Goal: Information Seeking & Learning: Check status

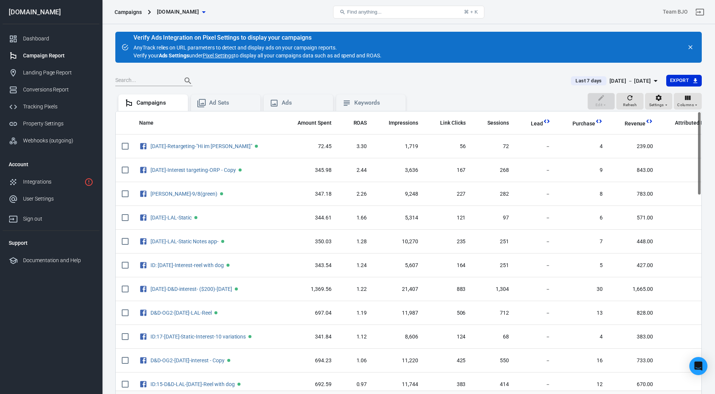
click at [357, 81] on icon "button" at bounding box center [656, 81] width 4 height 2
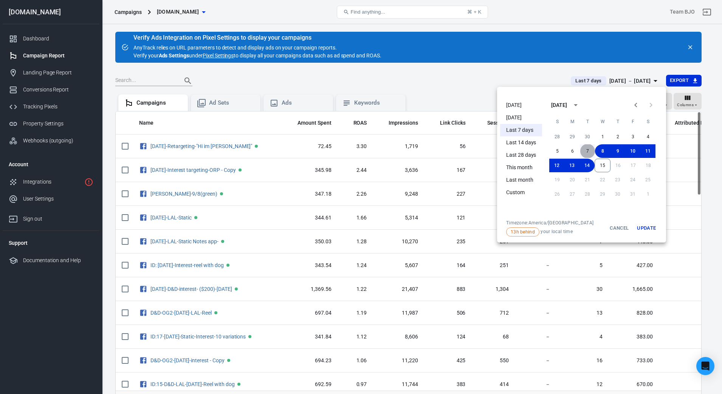
click at [357, 149] on button "7" at bounding box center [587, 151] width 15 height 14
click at [357, 152] on button "8" at bounding box center [602, 151] width 15 height 14
click at [357, 229] on button "Update" at bounding box center [646, 228] width 24 height 17
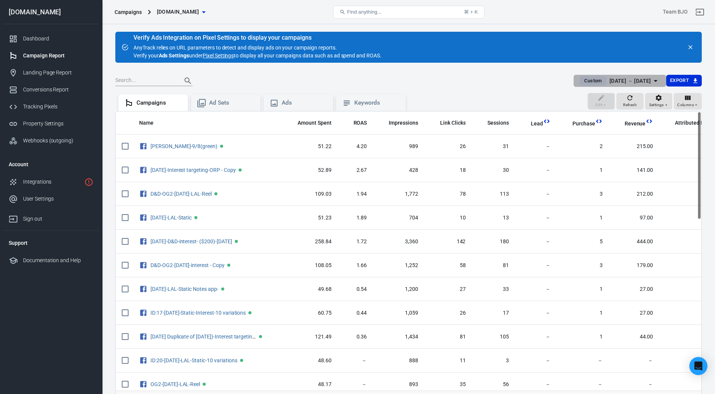
click at [357, 77] on icon "button" at bounding box center [655, 80] width 9 height 9
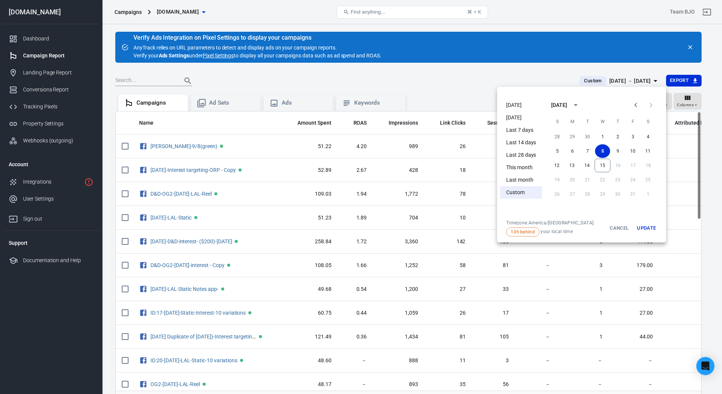
click at [357, 103] on icon "Previous month" at bounding box center [635, 105] width 9 height 9
click at [357, 105] on icon "Next month" at bounding box center [650, 105] width 9 height 9
click at [357, 152] on button "8" at bounding box center [572, 151] width 15 height 14
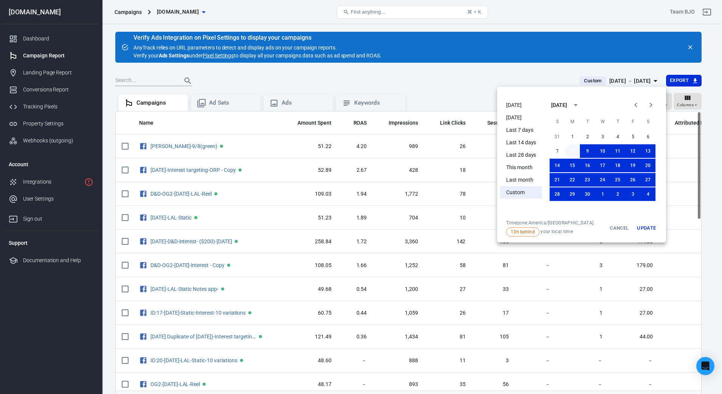
click at [357, 151] on button "8" at bounding box center [572, 151] width 15 height 14
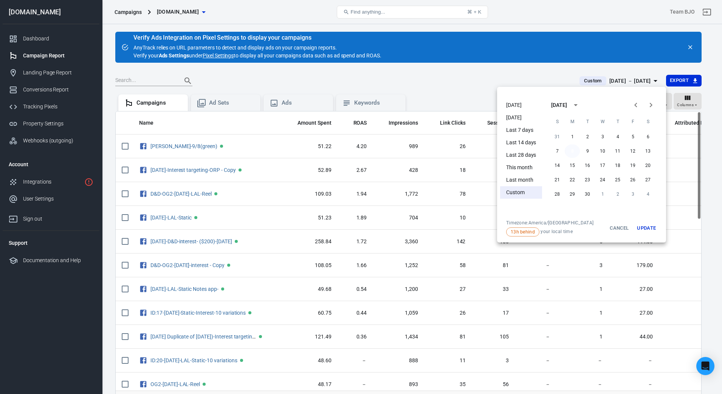
click at [357, 151] on button "8" at bounding box center [572, 151] width 15 height 14
click at [357, 223] on button "Update" at bounding box center [646, 228] width 24 height 17
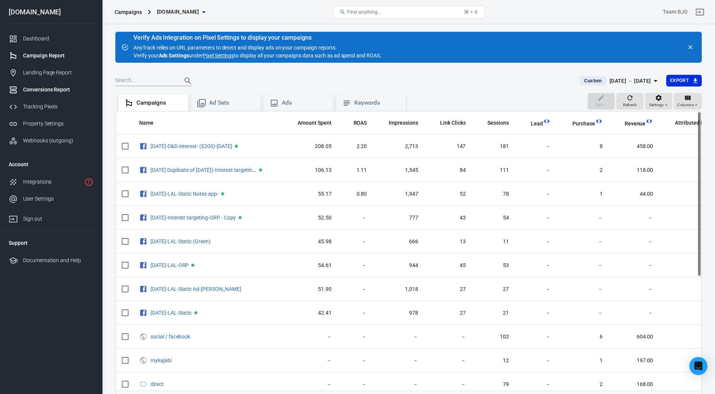
click at [40, 92] on div "Conversions Report" at bounding box center [58, 90] width 70 height 8
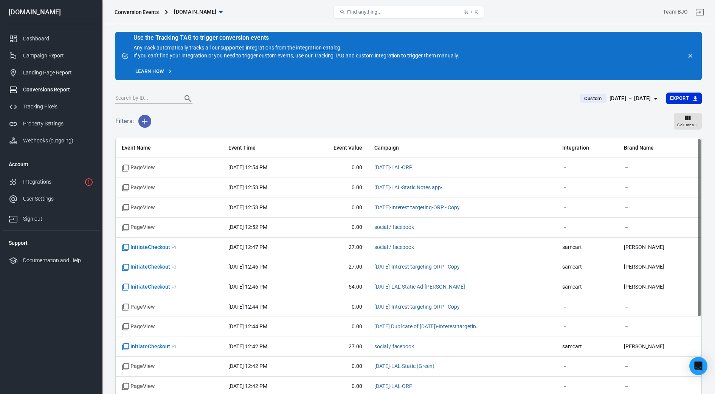
click at [144, 122] on icon "button" at bounding box center [144, 121] width 5 height 5
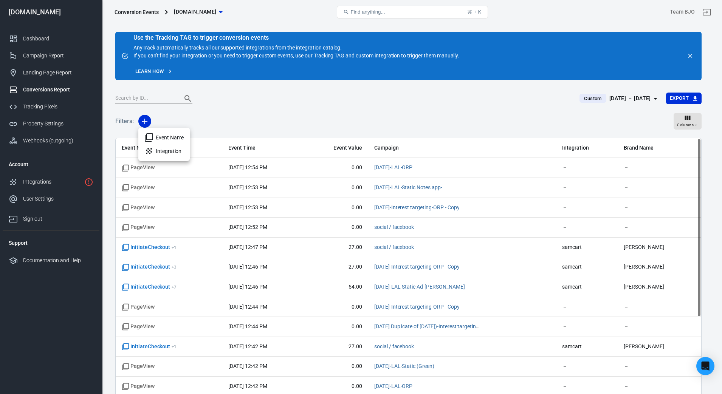
click at [165, 136] on li "Event Name" at bounding box center [163, 138] width 51 height 14
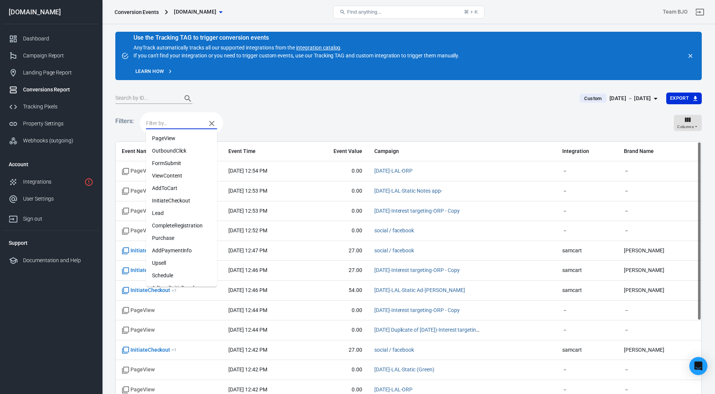
click at [167, 124] on input "text" at bounding box center [174, 123] width 56 height 9
click at [161, 237] on li "Purchase" at bounding box center [181, 238] width 71 height 12
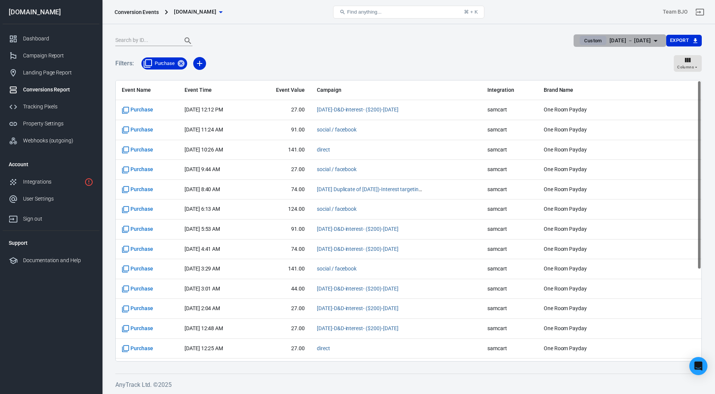
click at [357, 40] on div "[DATE] － [DATE]" at bounding box center [630, 40] width 42 height 9
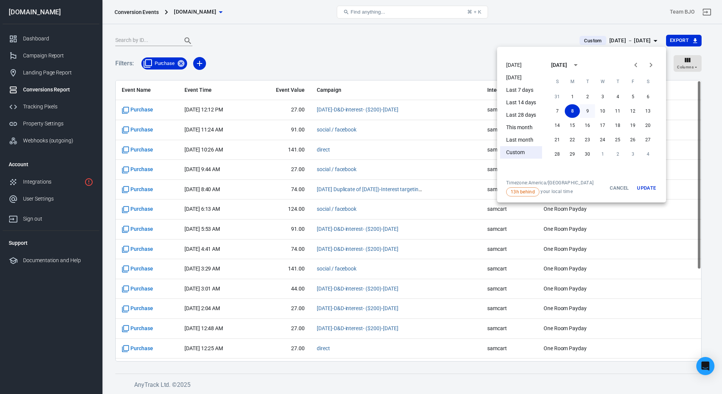
click at [357, 113] on button "9" at bounding box center [587, 111] width 15 height 14
click at [357, 188] on button "Update" at bounding box center [646, 188] width 24 height 17
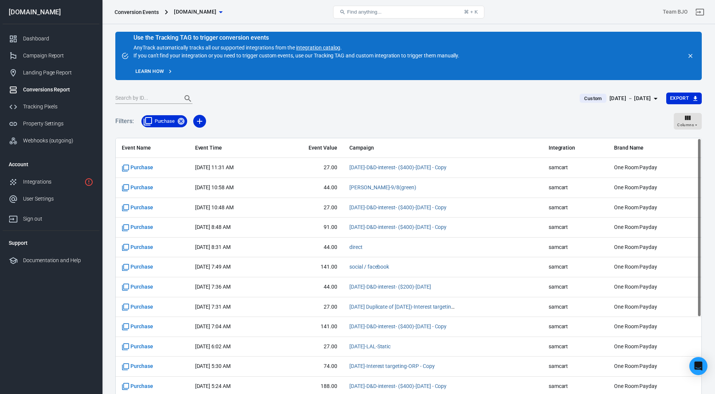
click at [336, 149] on span "Event Value" at bounding box center [309, 148] width 57 height 8
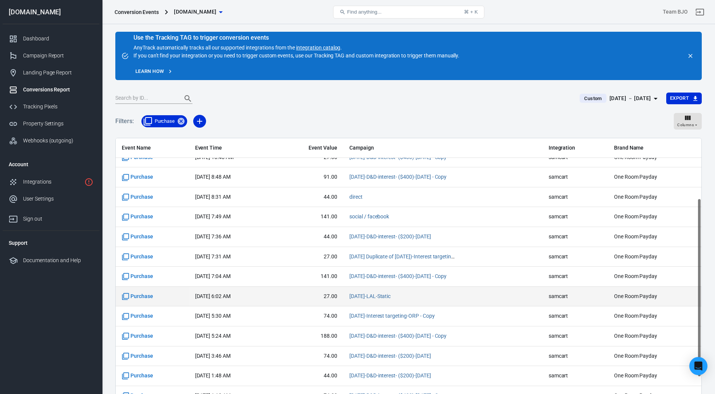
scroll to position [95, 0]
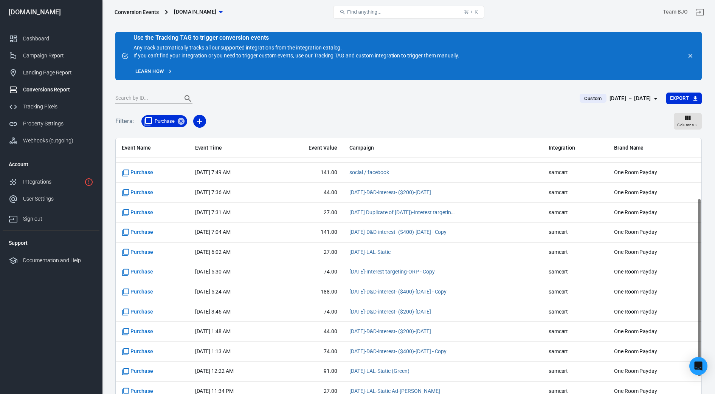
click at [357, 95] on icon "button" at bounding box center [655, 98] width 9 height 9
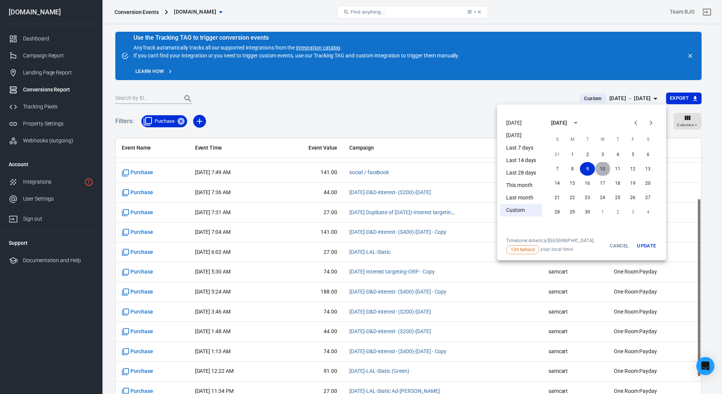
click at [357, 167] on button "10" at bounding box center [602, 169] width 15 height 14
click at [357, 250] on button "Update" at bounding box center [646, 246] width 24 height 17
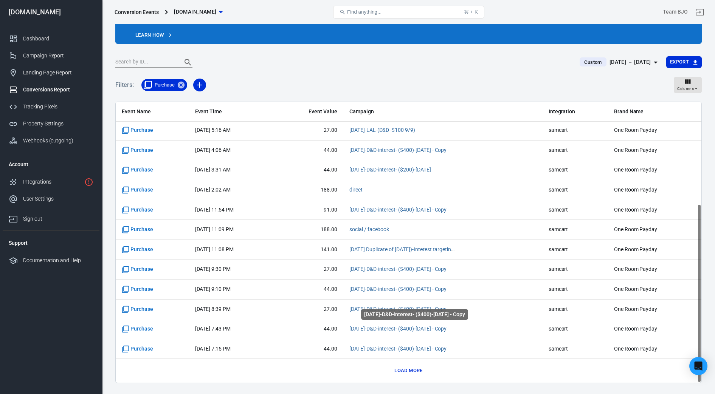
scroll to position [58, 0]
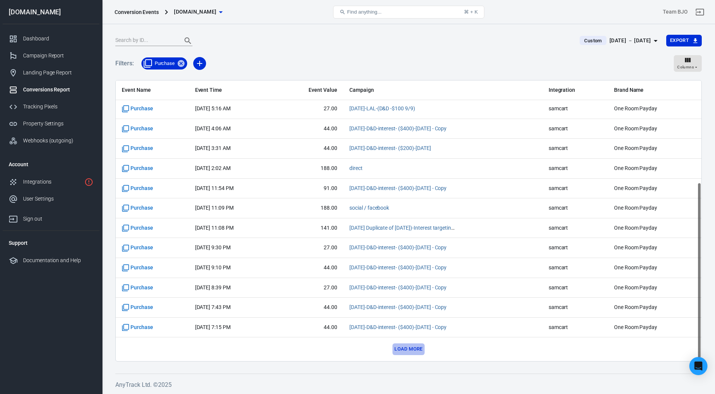
click at [357, 351] on button "Load more" at bounding box center [408, 350] width 32 height 12
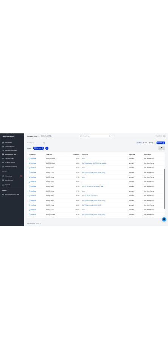
scroll to position [0, 0]
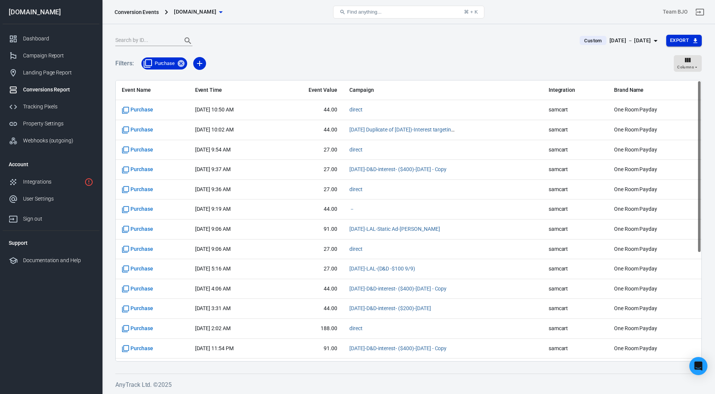
click at [357, 40] on button "Export" at bounding box center [684, 41] width 36 height 12
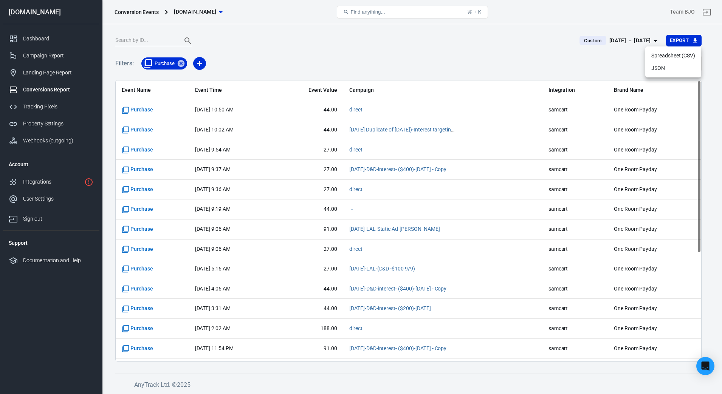
click at [357, 58] on li "Spreadsheet (CSV)" at bounding box center [673, 56] width 56 height 12
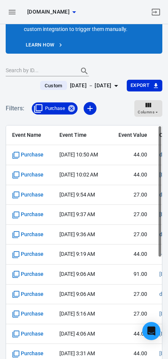
click at [134, 59] on main "Use the Tracking TAG to trigger conversion events AnyTrack automatically tracks…" at bounding box center [84, 173] width 157 height 398
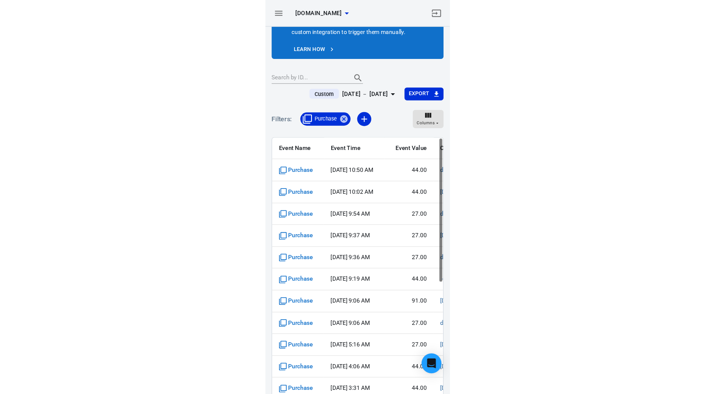
scroll to position [46, 0]
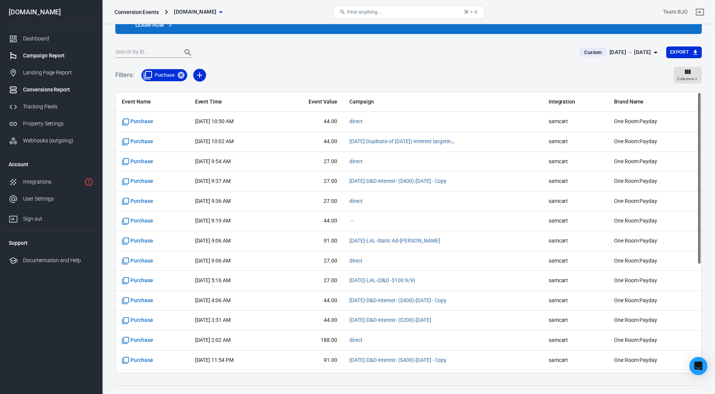
click at [37, 54] on div "Campaign Report" at bounding box center [58, 56] width 70 height 8
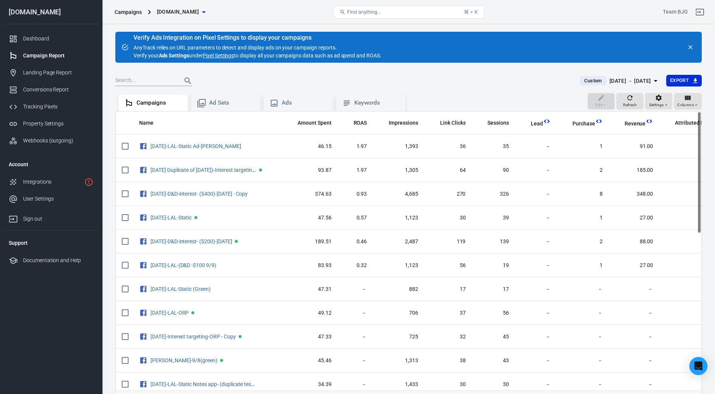
click at [357, 77] on div "[DATE] － [DATE]" at bounding box center [630, 80] width 42 height 9
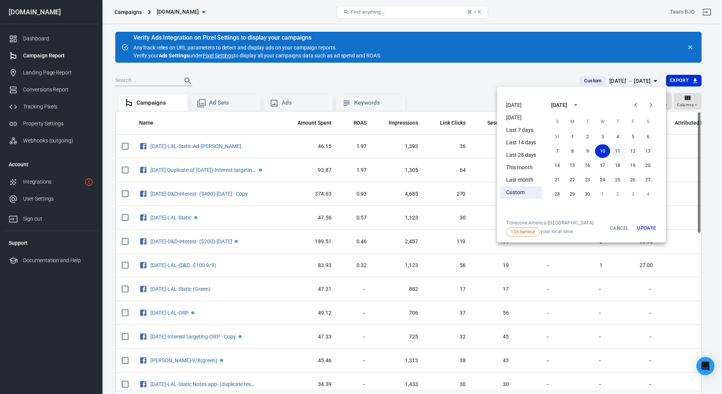
click at [357, 150] on button "11" at bounding box center [617, 151] width 15 height 14
click at [357, 225] on button "Update" at bounding box center [646, 228] width 24 height 17
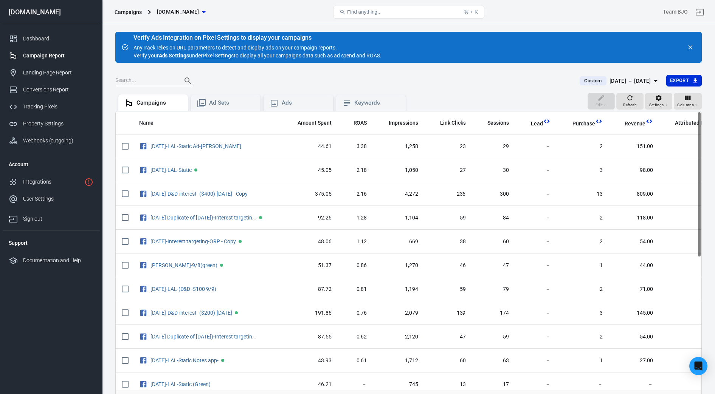
click at [357, 80] on icon "button" at bounding box center [655, 80] width 9 height 9
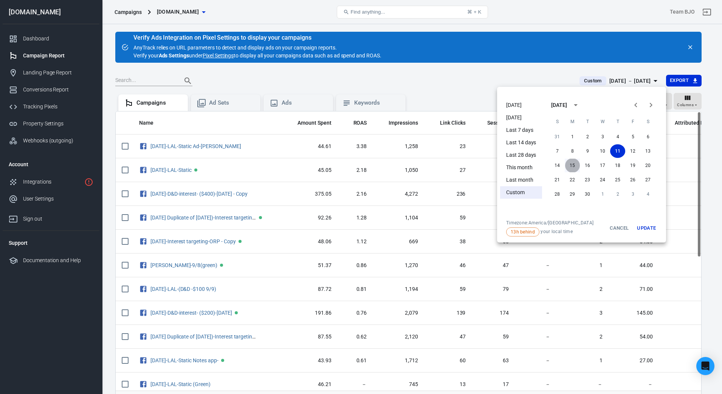
click at [357, 168] on button "15" at bounding box center [572, 166] width 15 height 14
click at [357, 163] on button "15" at bounding box center [572, 166] width 15 height 14
click at [357, 228] on button "Update" at bounding box center [646, 228] width 24 height 17
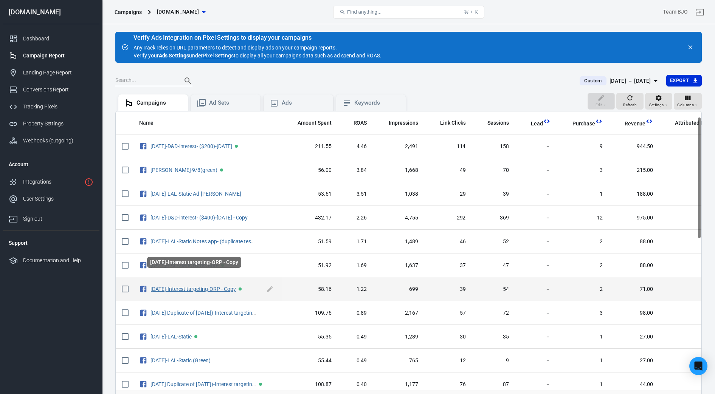
scroll to position [95, 0]
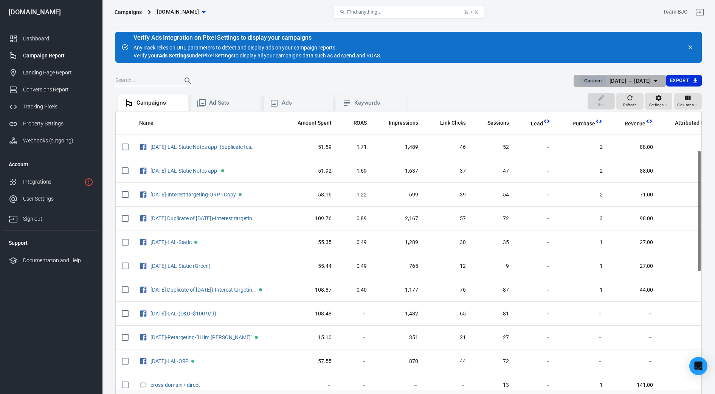
click at [357, 84] on div "[DATE] － [DATE]" at bounding box center [630, 80] width 42 height 9
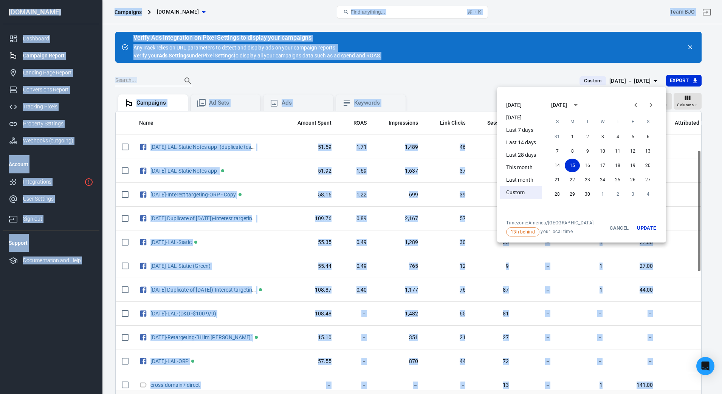
click at [357, 84] on div at bounding box center [361, 197] width 722 height 394
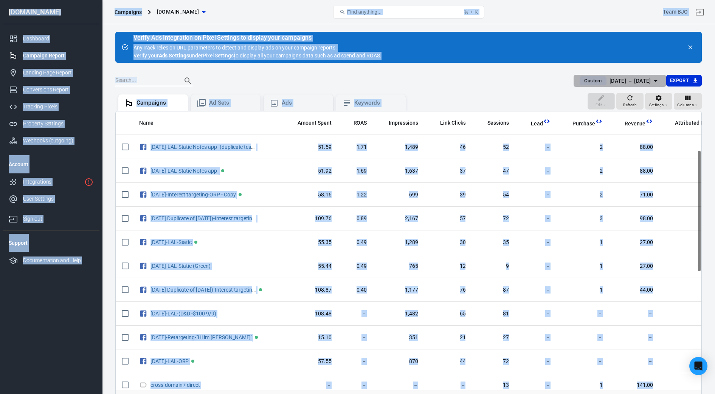
drag, startPoint x: 628, startPoint y: 84, endPoint x: 621, endPoint y: 79, distance: 7.3
click at [357, 79] on div "[DATE] － [DATE]" at bounding box center [630, 80] width 42 height 9
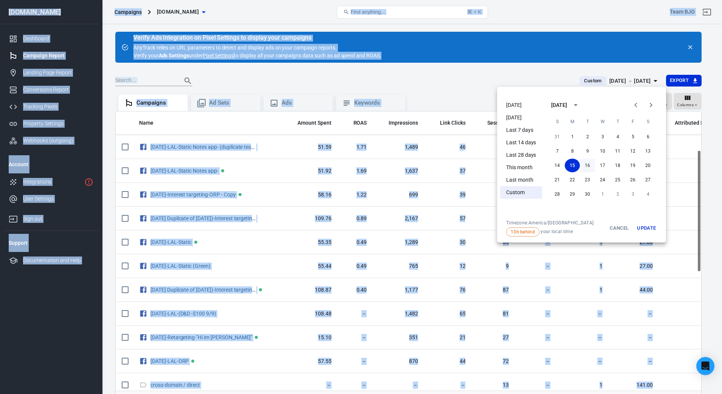
click at [357, 169] on button "16" at bounding box center [587, 166] width 15 height 14
click at [357, 164] on button "16" at bounding box center [587, 166] width 15 height 14
click at [357, 230] on button "Update" at bounding box center [646, 228] width 24 height 17
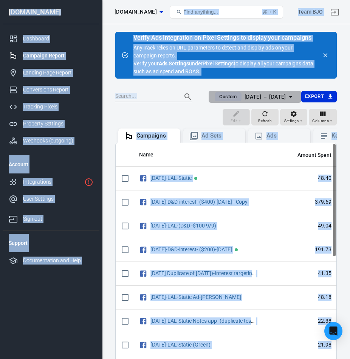
click at [274, 98] on div "[DATE] － [DATE]" at bounding box center [266, 96] width 42 height 9
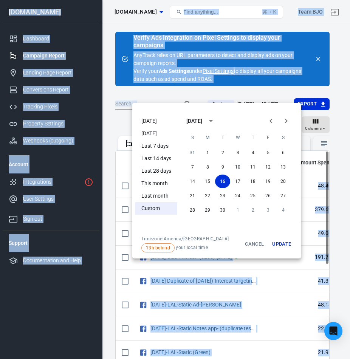
click at [274, 98] on div at bounding box center [175, 179] width 350 height 359
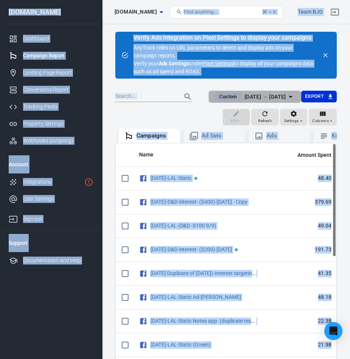
drag, startPoint x: 274, startPoint y: 98, endPoint x: 290, endPoint y: 98, distance: 15.9
click at [290, 98] on icon "button" at bounding box center [290, 96] width 9 height 9
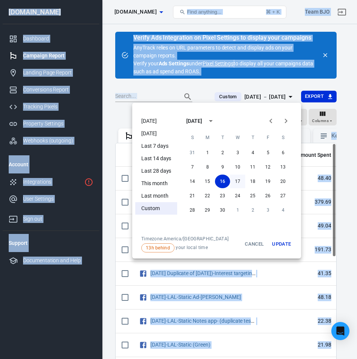
click at [240, 178] on button "17" at bounding box center [237, 182] width 15 height 14
click at [284, 242] on button "Update" at bounding box center [282, 244] width 24 height 17
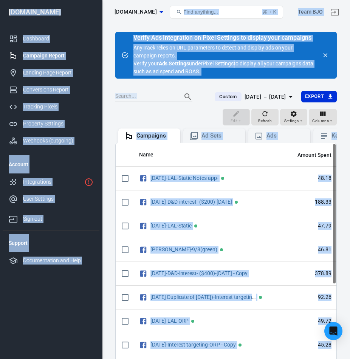
click at [270, 95] on div "[DATE] － [DATE]" at bounding box center [266, 96] width 42 height 9
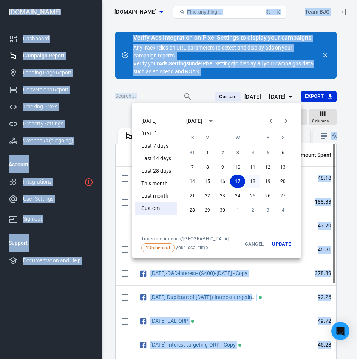
click at [253, 181] on button "18" at bounding box center [252, 182] width 15 height 14
click at [284, 244] on button "Update" at bounding box center [282, 244] width 24 height 17
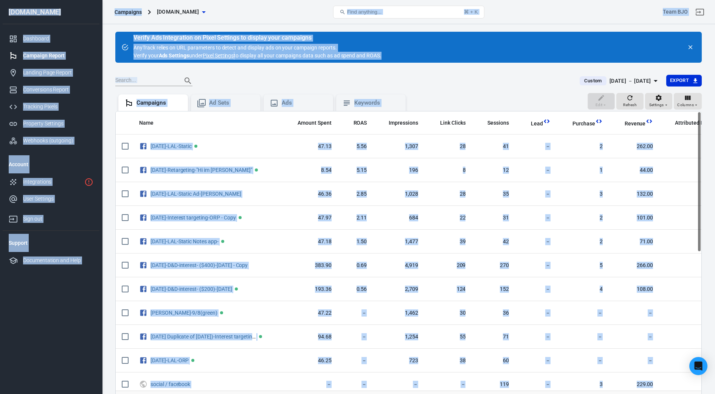
click at [357, 77] on div "[DATE] － [DATE]" at bounding box center [630, 80] width 42 height 9
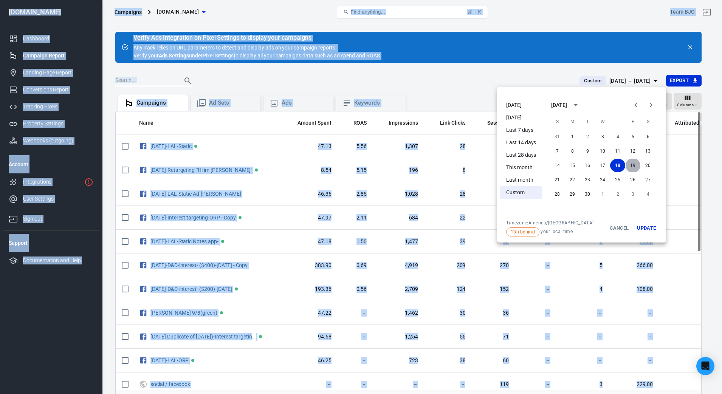
click at [357, 164] on button "19" at bounding box center [632, 166] width 15 height 14
click at [357, 167] on button "19" at bounding box center [632, 166] width 15 height 14
click at [357, 228] on button "Update" at bounding box center [646, 228] width 24 height 17
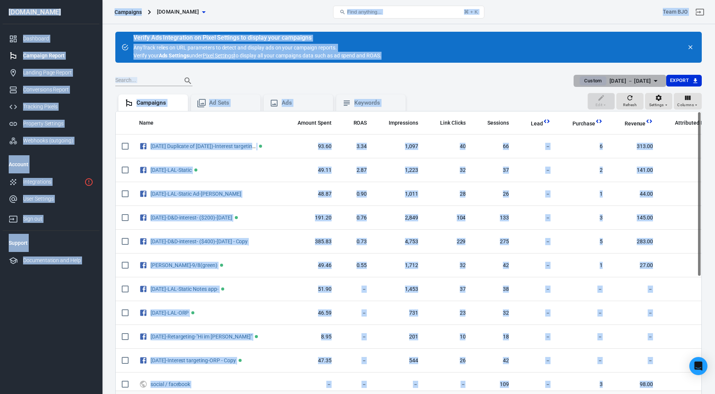
click at [357, 83] on div "[DATE] － [DATE]" at bounding box center [630, 80] width 42 height 9
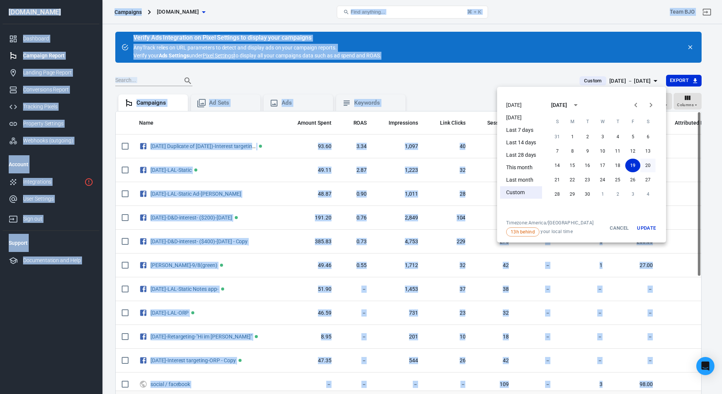
click at [357, 164] on button "20" at bounding box center [647, 166] width 15 height 14
click at [357, 230] on button "Update" at bounding box center [646, 228] width 24 height 17
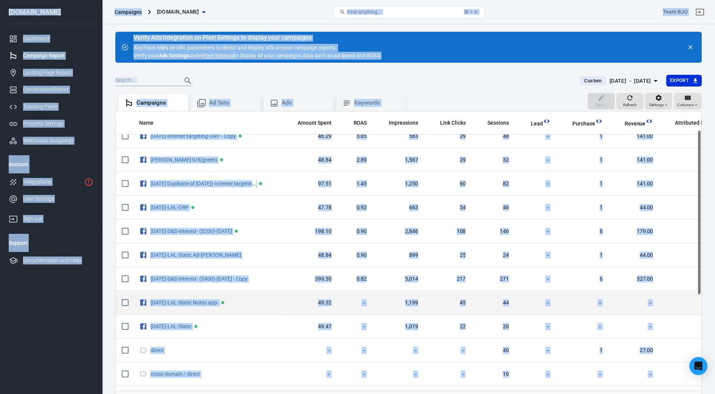
scroll to position [47, 0]
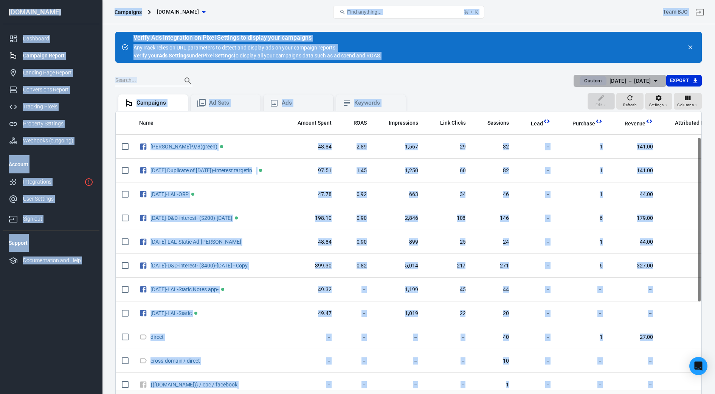
click at [357, 81] on icon "button" at bounding box center [655, 80] width 9 height 9
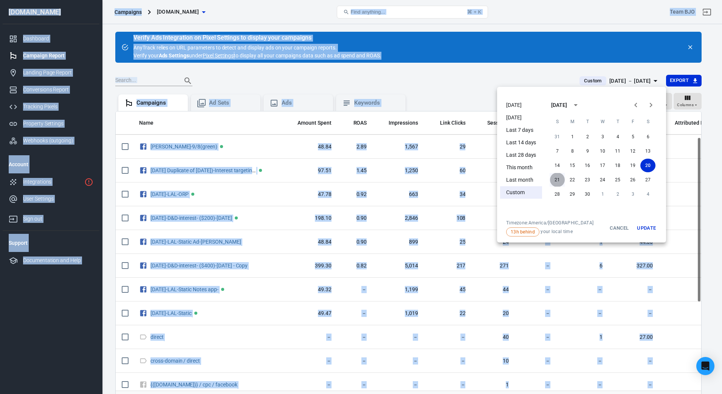
click at [357, 180] on button "21" at bounding box center [557, 180] width 15 height 14
click at [357, 181] on button "21" at bounding box center [557, 180] width 15 height 14
click at [357, 229] on button "Update" at bounding box center [646, 228] width 24 height 17
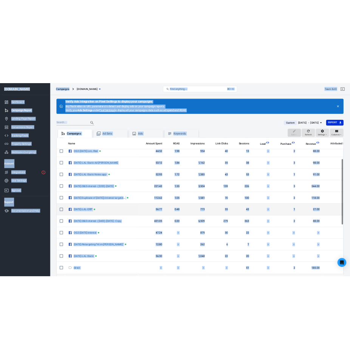
scroll to position [95, 0]
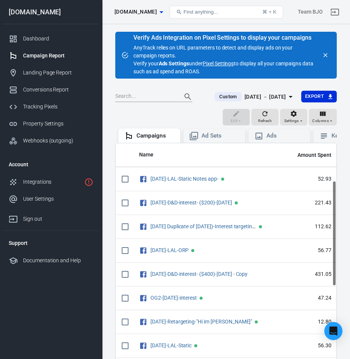
click at [276, 89] on main "Verify Ads Integration on Pixel Settings to display your campaigns AnyTrack rel…" at bounding box center [226, 232] width 222 height 400
click at [279, 96] on div "[DATE] － [DATE]" at bounding box center [266, 96] width 42 height 9
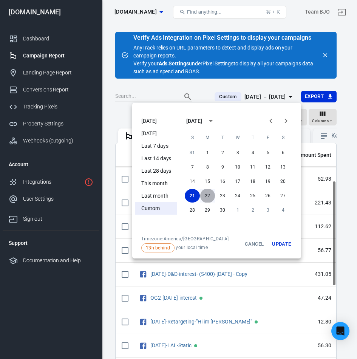
click at [212, 191] on button "22" at bounding box center [207, 196] width 15 height 14
click at [282, 242] on button "Update" at bounding box center [282, 244] width 24 height 17
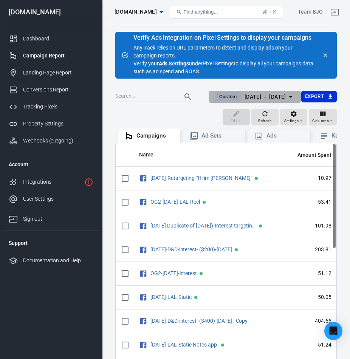
click at [277, 97] on div "[DATE] － [DATE]" at bounding box center [266, 96] width 42 height 9
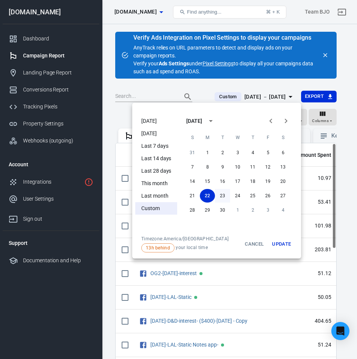
click at [224, 198] on button "23" at bounding box center [222, 196] width 15 height 14
drag, startPoint x: 289, startPoint y: 243, endPoint x: 277, endPoint y: 236, distance: 13.6
click at [289, 243] on button "Update" at bounding box center [282, 244] width 24 height 17
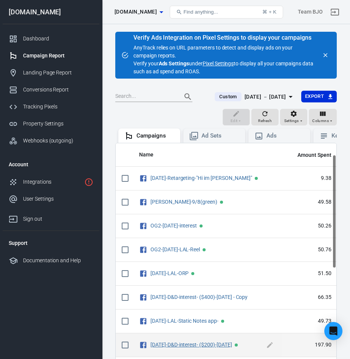
scroll to position [95, 0]
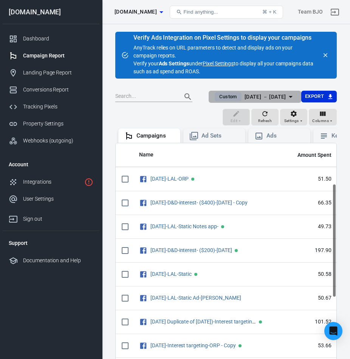
click at [282, 96] on div "[DATE] － [DATE]" at bounding box center [266, 96] width 42 height 9
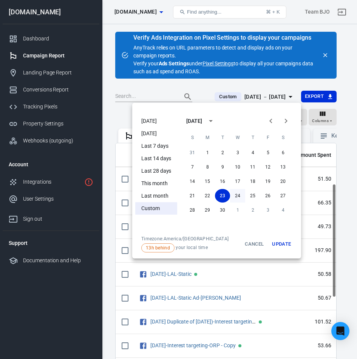
click at [237, 192] on button "24" at bounding box center [237, 196] width 15 height 14
click at [284, 239] on button "Update" at bounding box center [282, 244] width 24 height 17
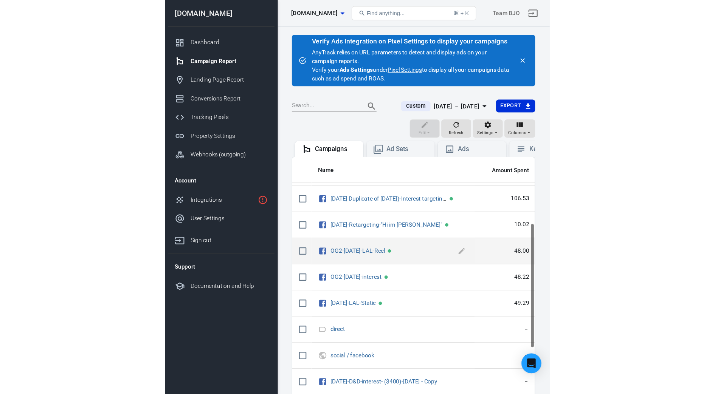
scroll to position [189, 0]
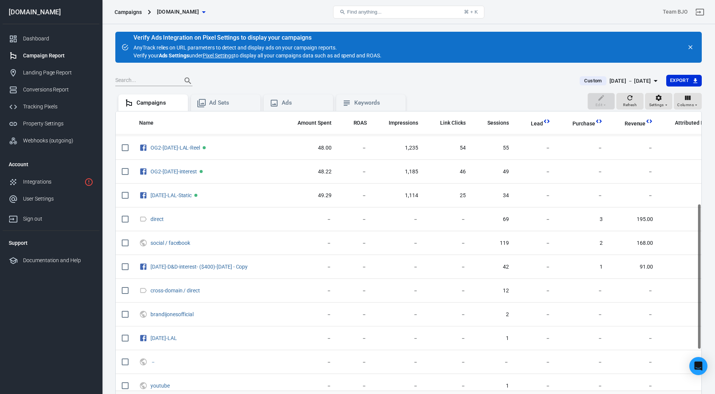
click at [357, 78] on div "[DATE] － [DATE]" at bounding box center [630, 80] width 42 height 9
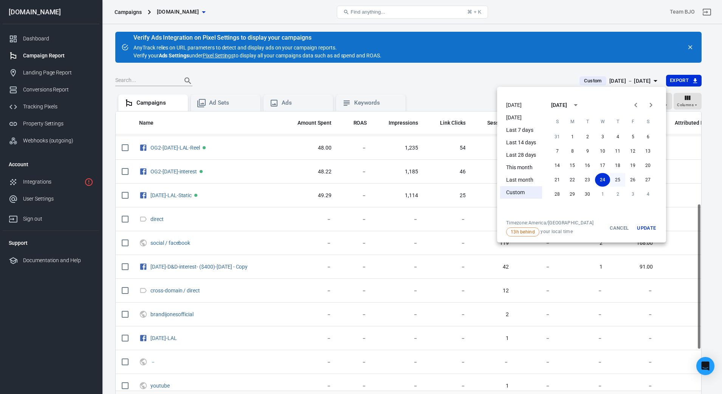
click at [357, 177] on button "25" at bounding box center [617, 180] width 15 height 14
click at [357, 225] on button "Update" at bounding box center [646, 228] width 24 height 17
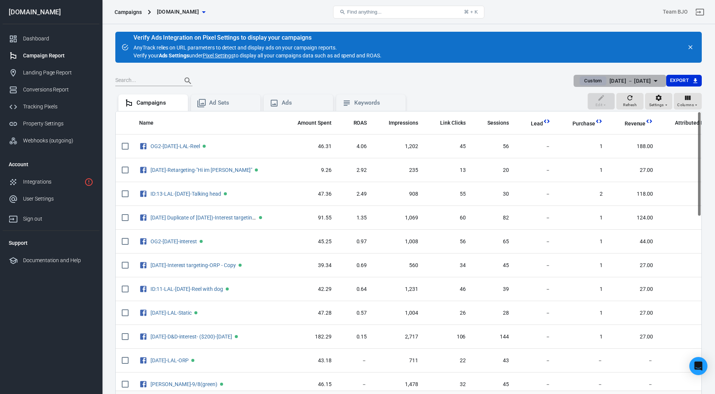
click at [357, 81] on div "[DATE] － [DATE]" at bounding box center [630, 80] width 42 height 9
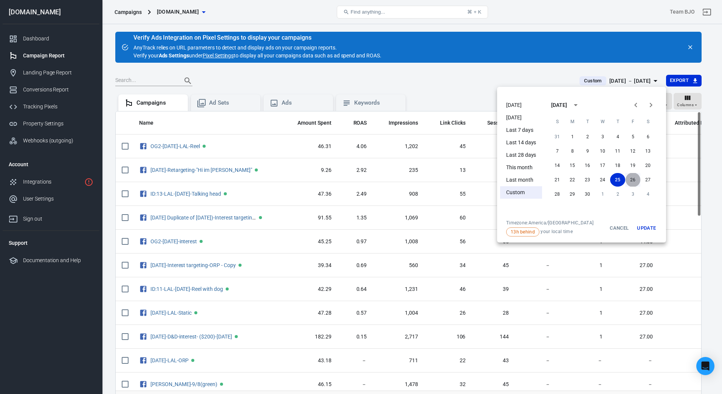
click at [357, 180] on button "26" at bounding box center [632, 180] width 15 height 14
click at [357, 231] on button "Update" at bounding box center [646, 228] width 24 height 17
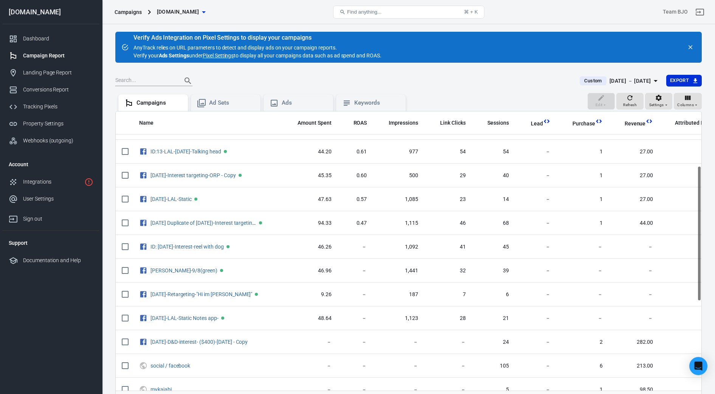
scroll to position [142, 0]
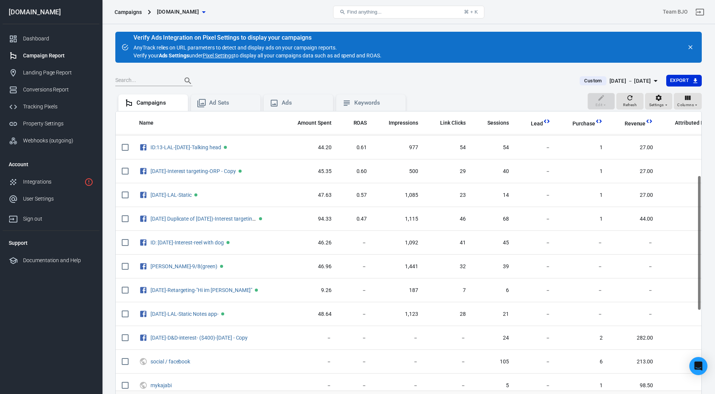
click at [357, 79] on div "[DATE] － [DATE]" at bounding box center [630, 80] width 42 height 9
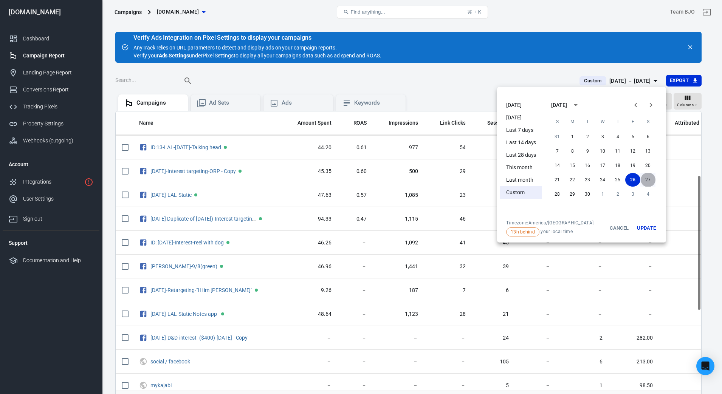
click at [357, 181] on button "27" at bounding box center [647, 180] width 15 height 14
click at [357, 226] on button "Update" at bounding box center [646, 228] width 24 height 17
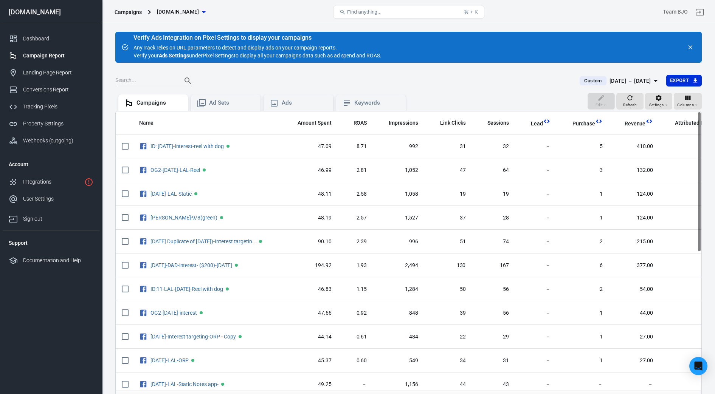
click at [357, 80] on icon "button" at bounding box center [655, 80] width 9 height 9
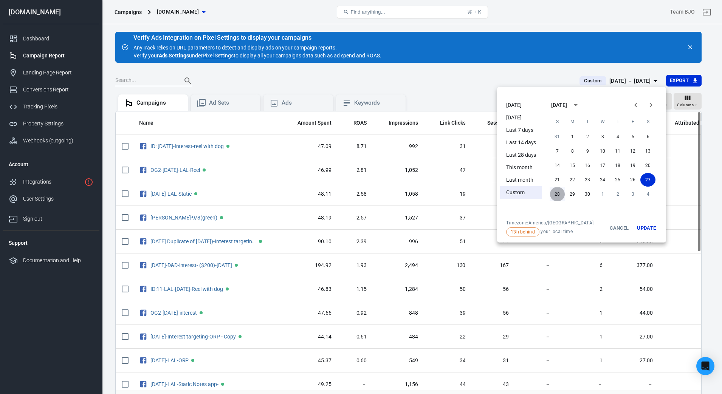
click at [357, 195] on button "28" at bounding box center [557, 195] width 15 height 14
click at [357, 193] on button "28" at bounding box center [557, 195] width 15 height 14
click at [357, 225] on button "Update" at bounding box center [646, 228] width 24 height 17
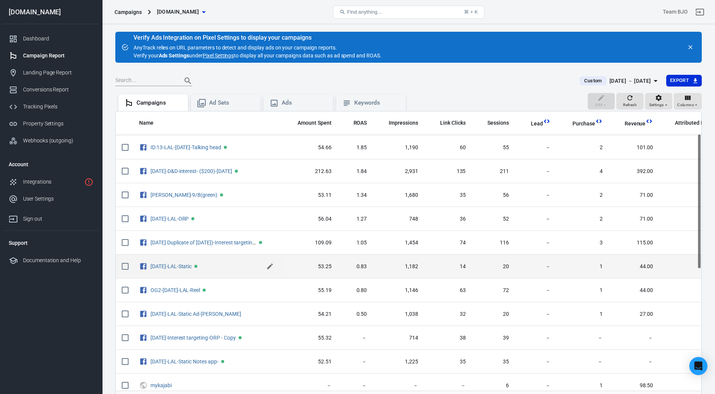
scroll to position [95, 0]
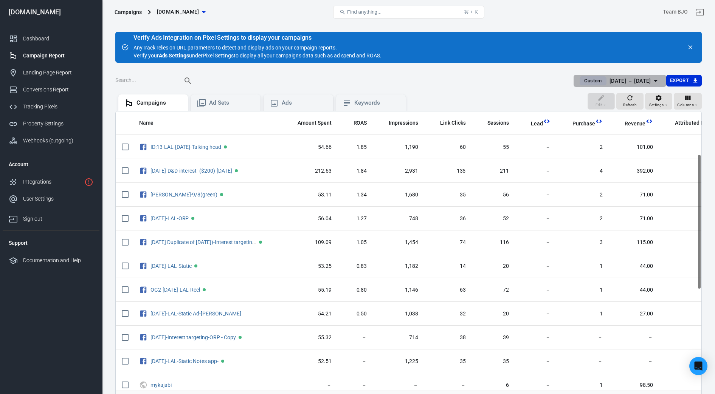
click at [357, 82] on div "[DATE] － [DATE]" at bounding box center [630, 80] width 42 height 9
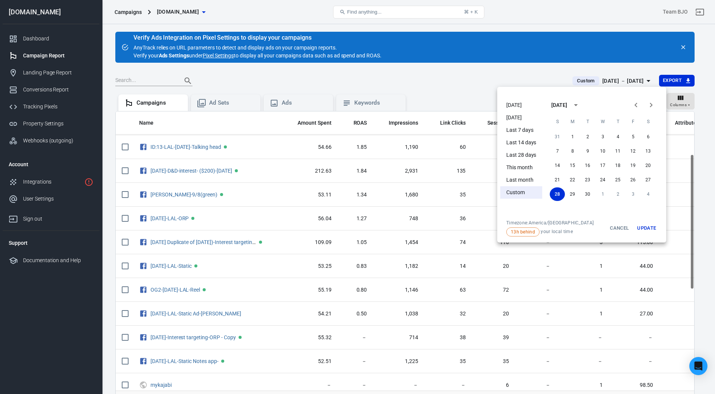
click at [357, 82] on div at bounding box center [357, 197] width 715 height 394
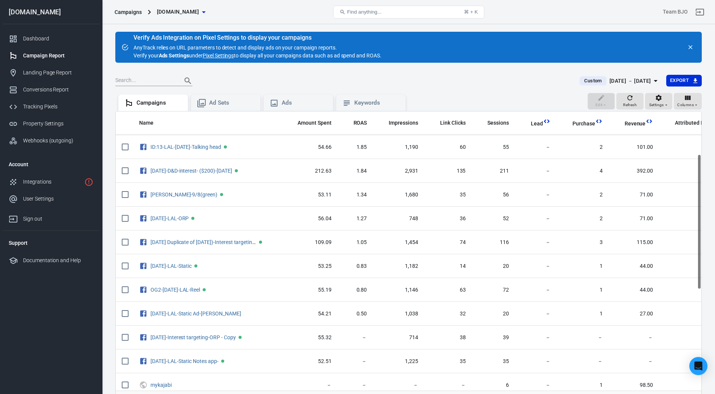
drag, startPoint x: 645, startPoint y: 82, endPoint x: 624, endPoint y: 76, distance: 21.3
click at [357, 76] on button "Custom [DATE] － [DATE]" at bounding box center [619, 81] width 92 height 12
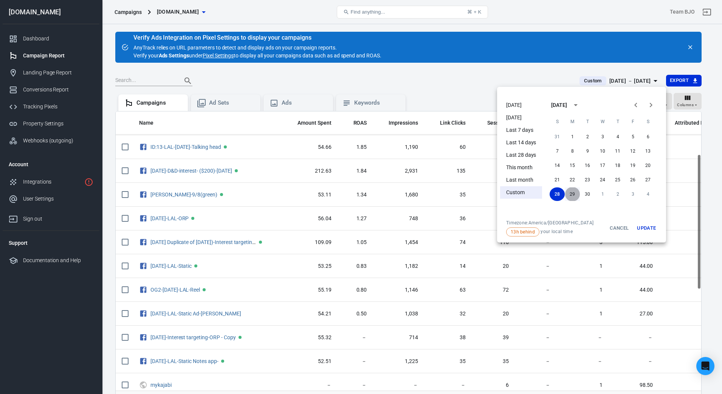
click at [357, 193] on button "29" at bounding box center [572, 195] width 15 height 14
click at [357, 194] on button "29" at bounding box center [572, 195] width 15 height 14
click at [357, 227] on button "Update" at bounding box center [646, 228] width 24 height 17
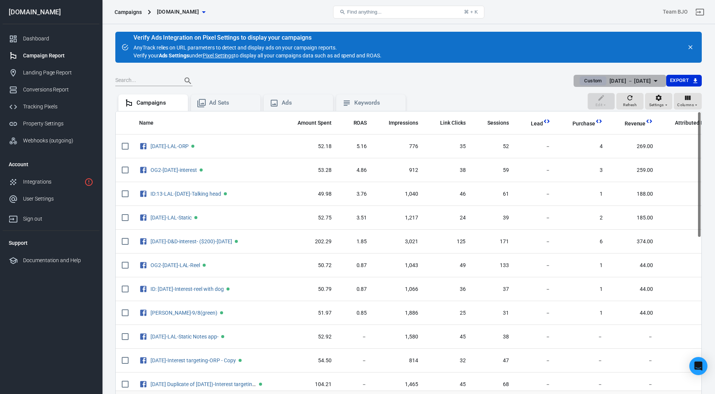
click at [357, 79] on div "[DATE] － [DATE]" at bounding box center [630, 80] width 42 height 9
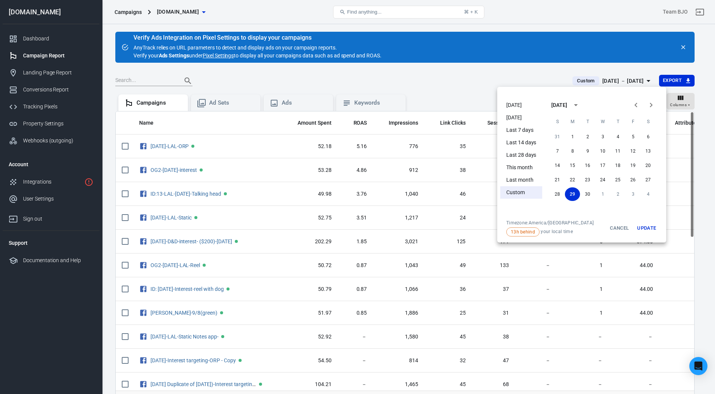
click at [357, 79] on div at bounding box center [357, 197] width 715 height 394
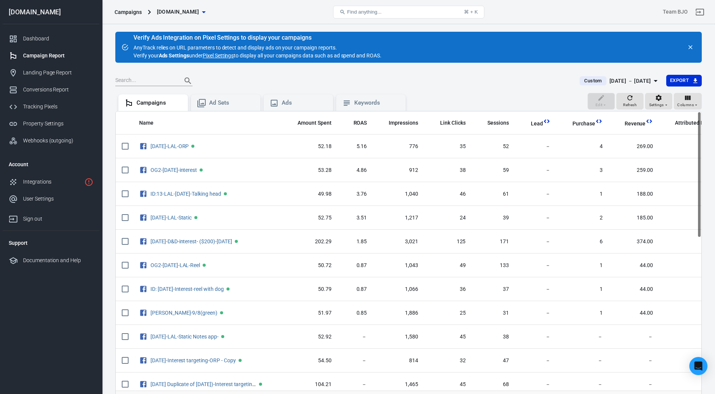
click at [357, 81] on div "[DATE] － [DATE]" at bounding box center [630, 80] width 42 height 9
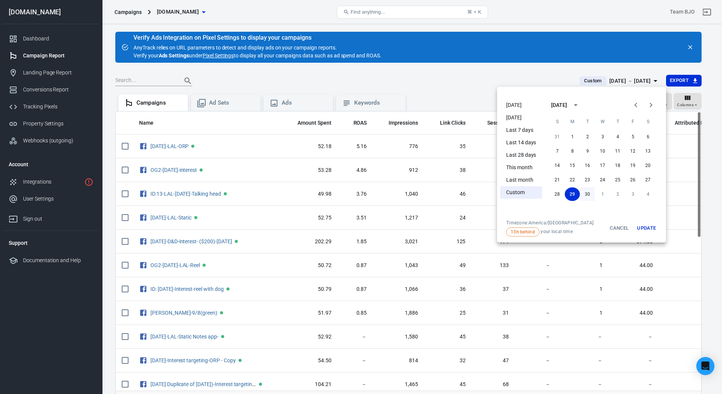
click at [357, 194] on button "30" at bounding box center [587, 195] width 15 height 14
click at [357, 226] on button "Update" at bounding box center [646, 228] width 24 height 17
